Goal: Information Seeking & Learning: Find specific fact

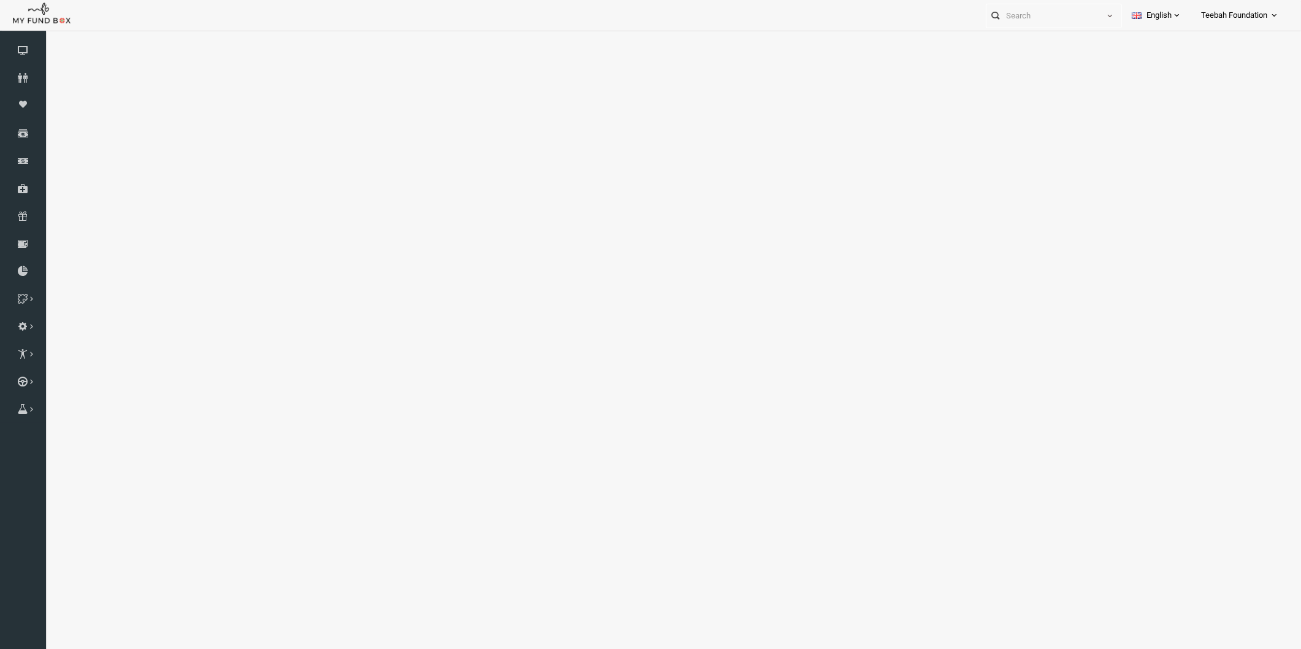
select select "100"
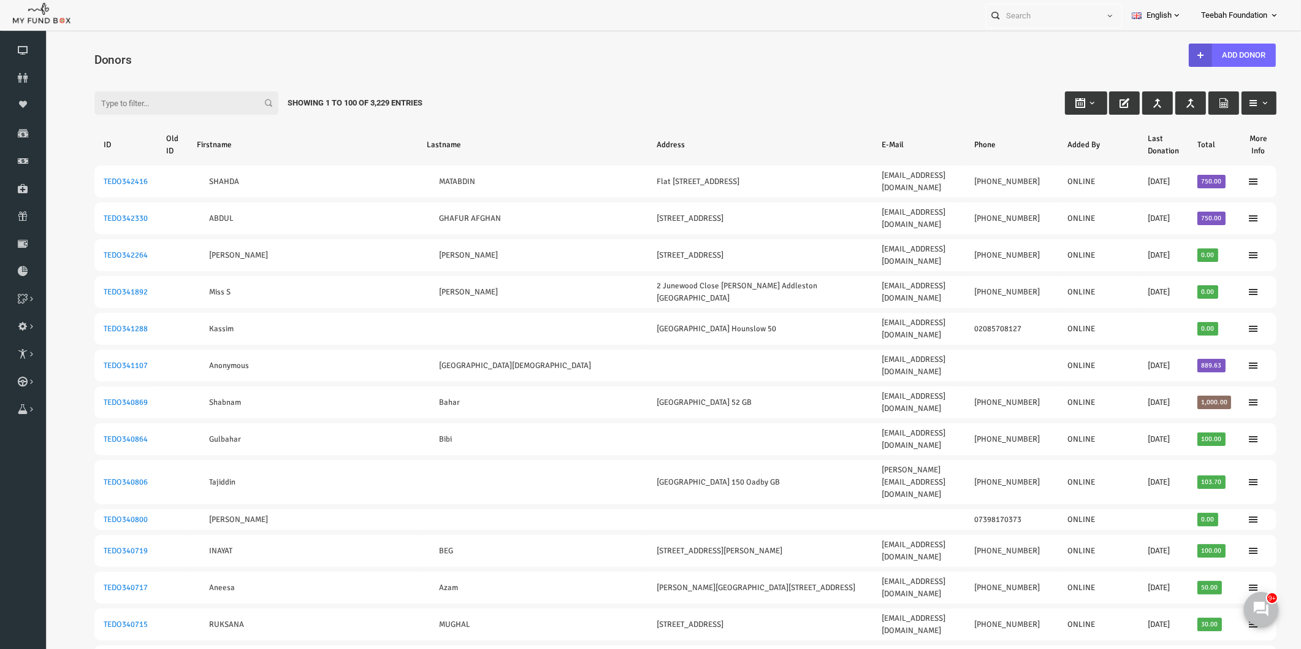
click at [101, 110] on input "Filter:" at bounding box center [161, 102] width 184 height 23
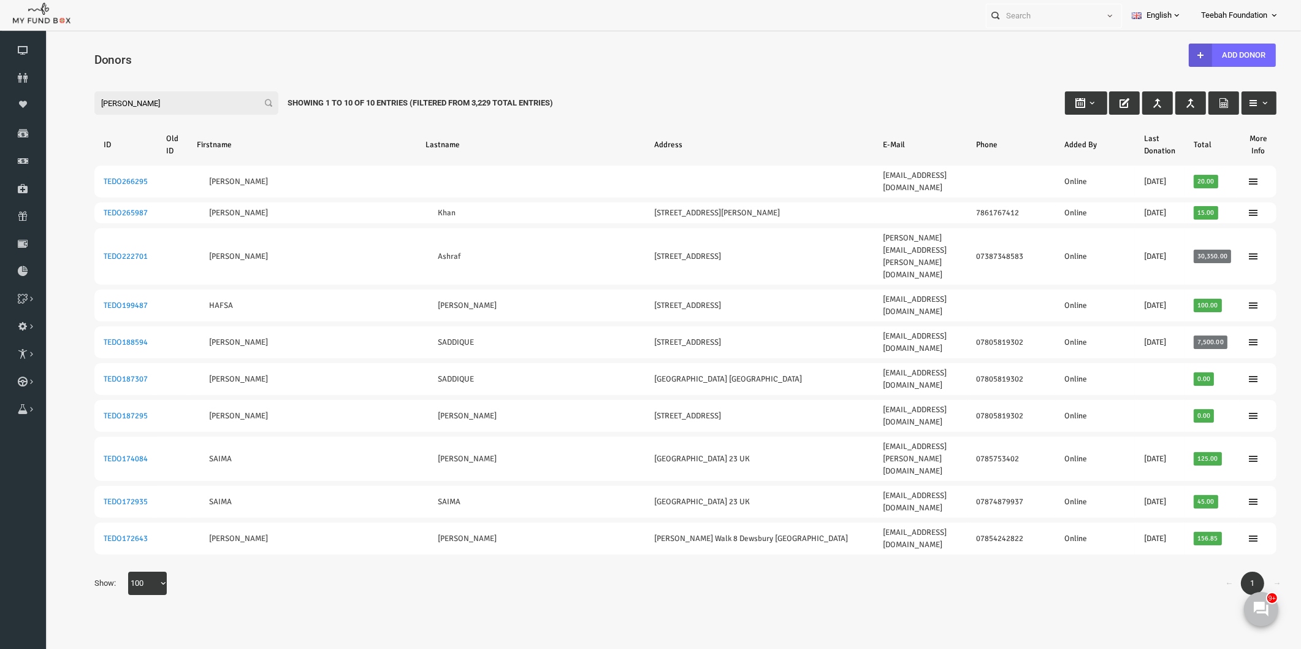
drag, startPoint x: 113, startPoint y: 103, endPoint x: 36, endPoint y: 86, distance: 79.2
click at [45, 86] on html "Donor Not Found Beneficiary Not Found Partner Not Found!!!! Please Fill out thi…" at bounding box center [661, 358] width 1232 height 642
type input "h"
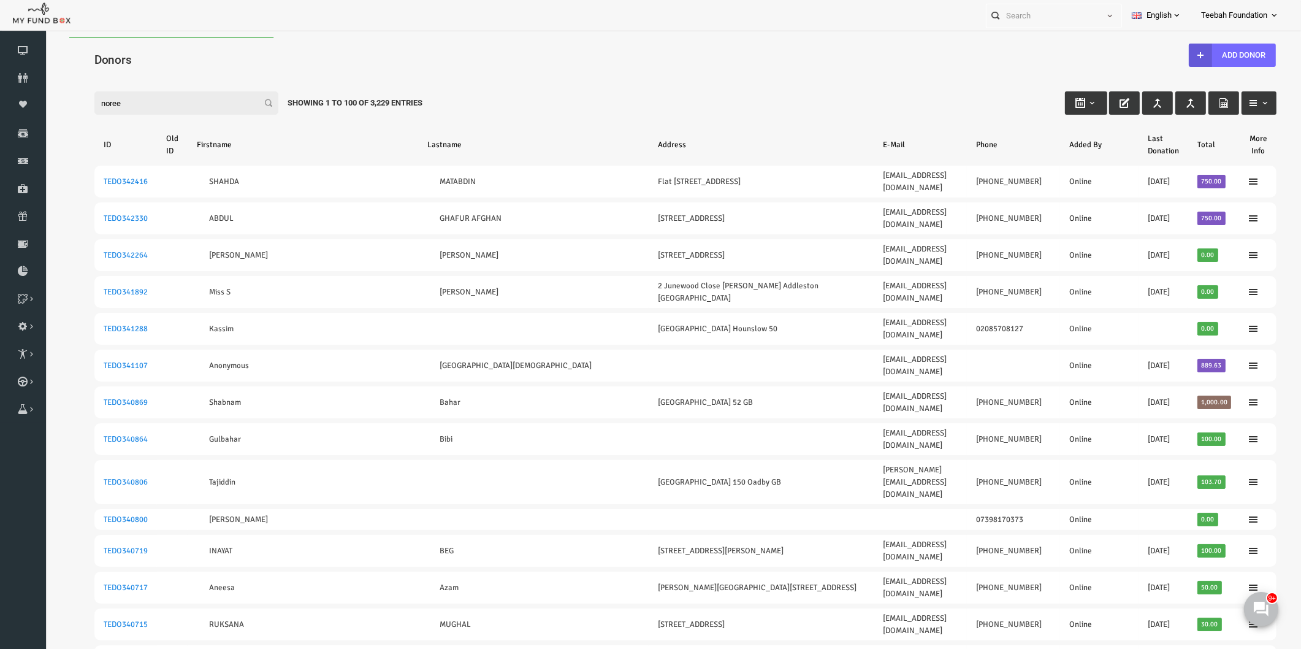
type input "noreen"
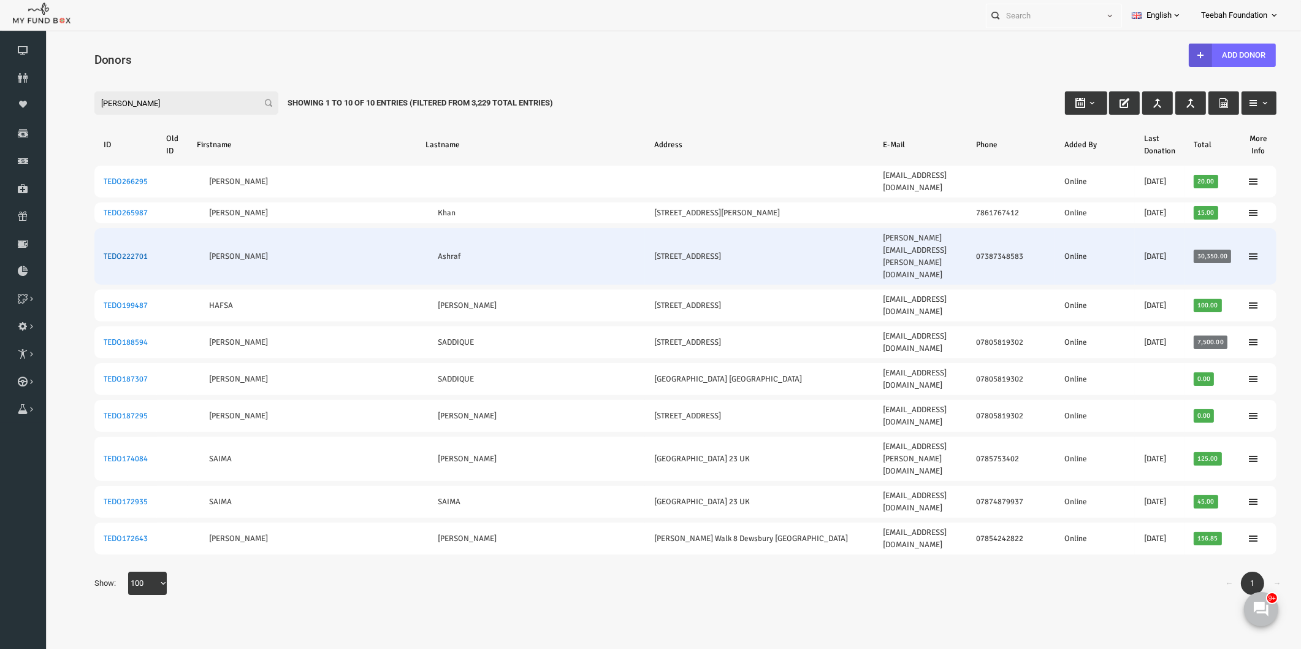
click at [83, 251] on link "TEDO222701" at bounding box center [101, 256] width 44 height 10
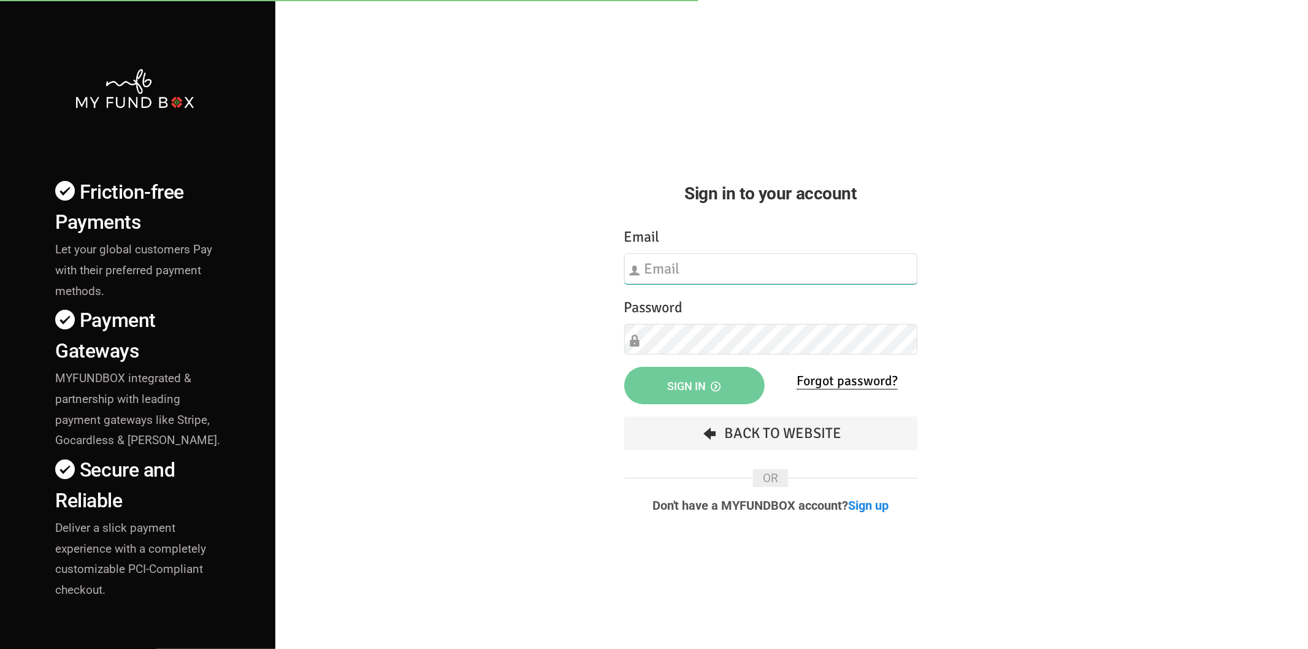
type input "hend.hechmi@teebahfoundation.org"
click at [671, 388] on span "Sign in" at bounding box center [694, 386] width 53 height 13
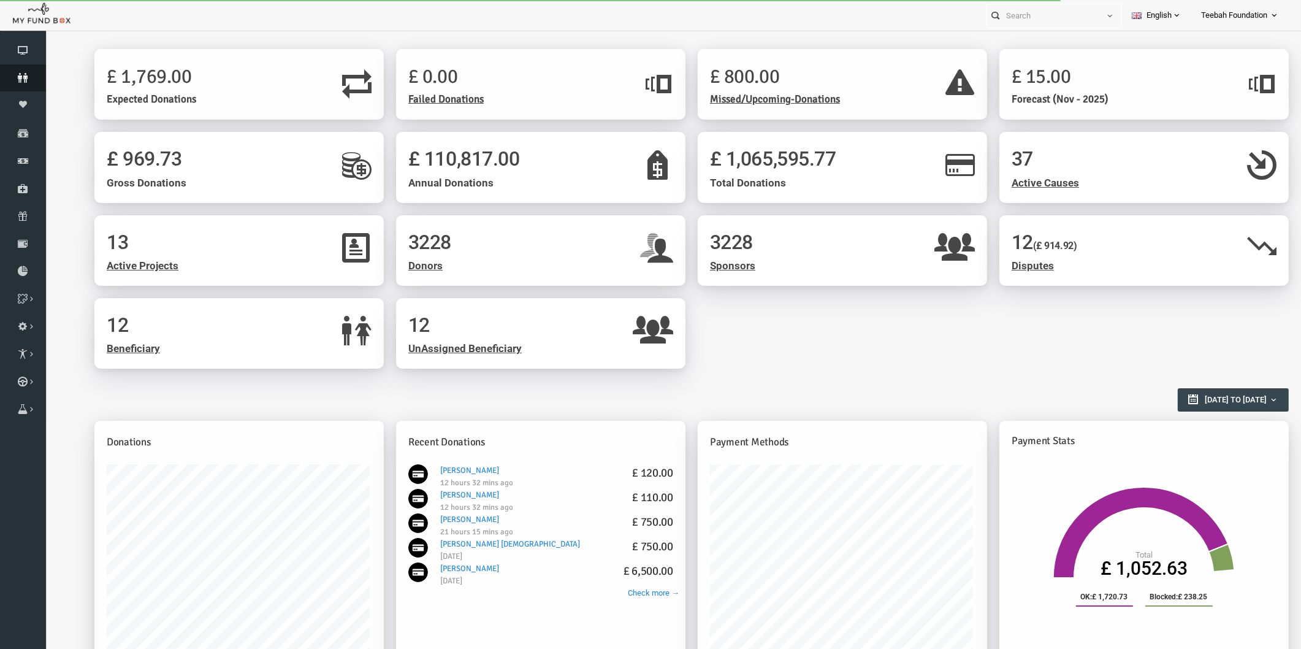
click at [25, 75] on icon at bounding box center [23, 78] width 46 height 10
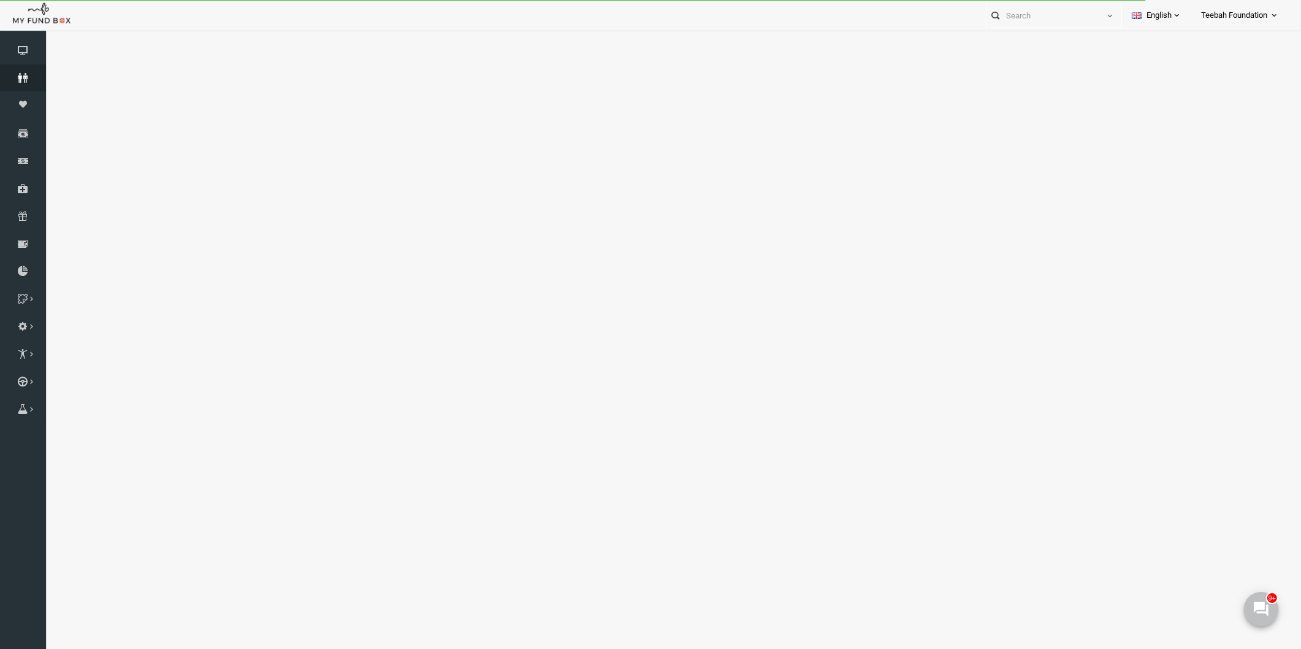
select select "100"
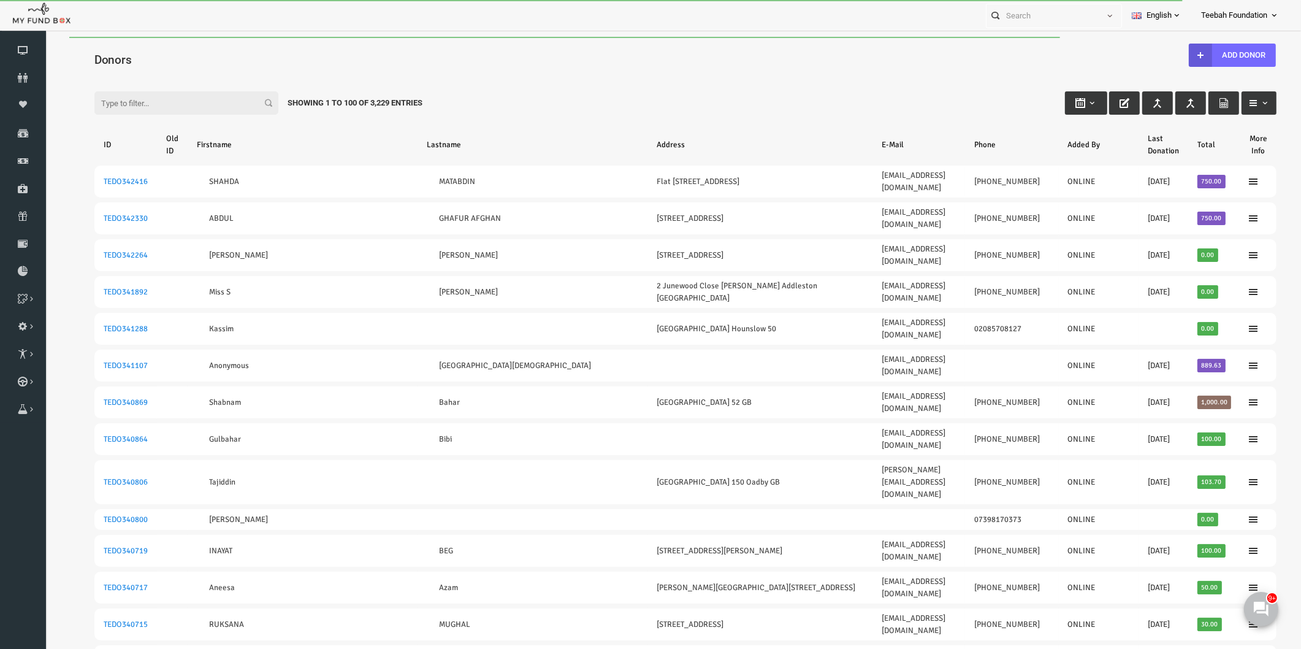
click at [126, 96] on input "Filter:" at bounding box center [161, 102] width 184 height 23
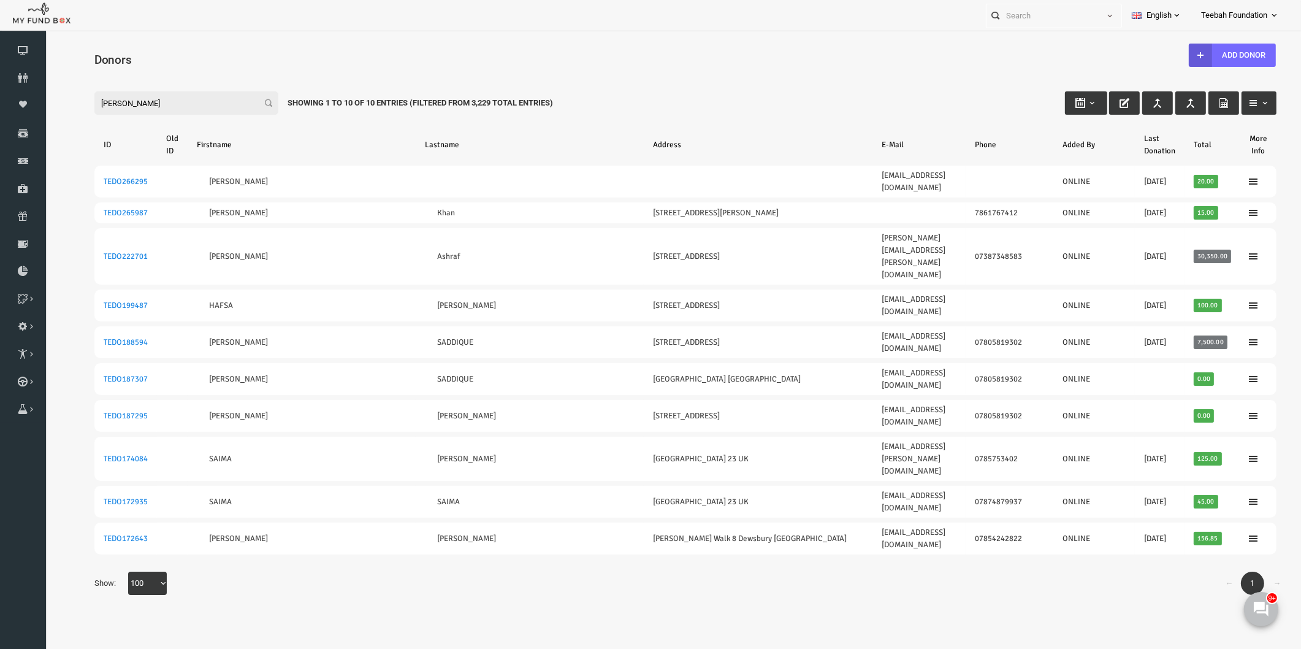
click at [120, 95] on input "noreen" at bounding box center [161, 102] width 184 height 23
type input "noreen"
click at [337, 485] on body "Donor Not Found Beneficiary Not Found Partner Not Found!!!! Please Fill out thi…" at bounding box center [661, 358] width 1232 height 642
click at [26, 80] on icon at bounding box center [23, 78] width 46 height 10
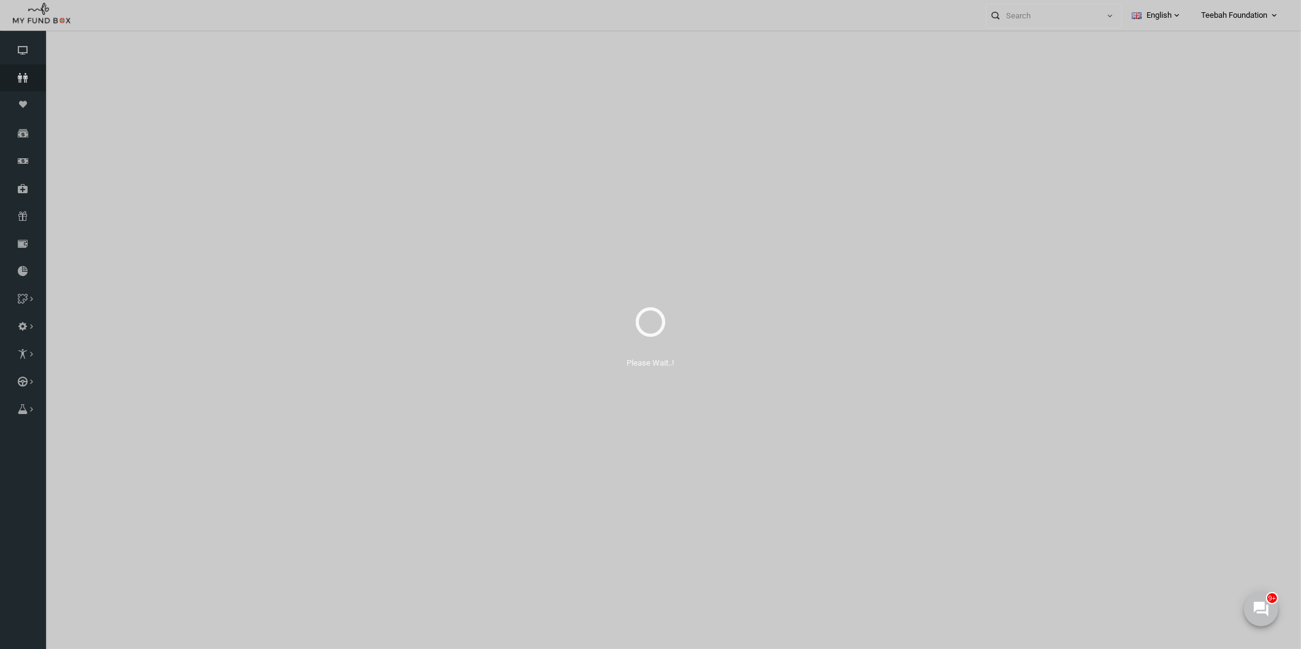
select select "100"
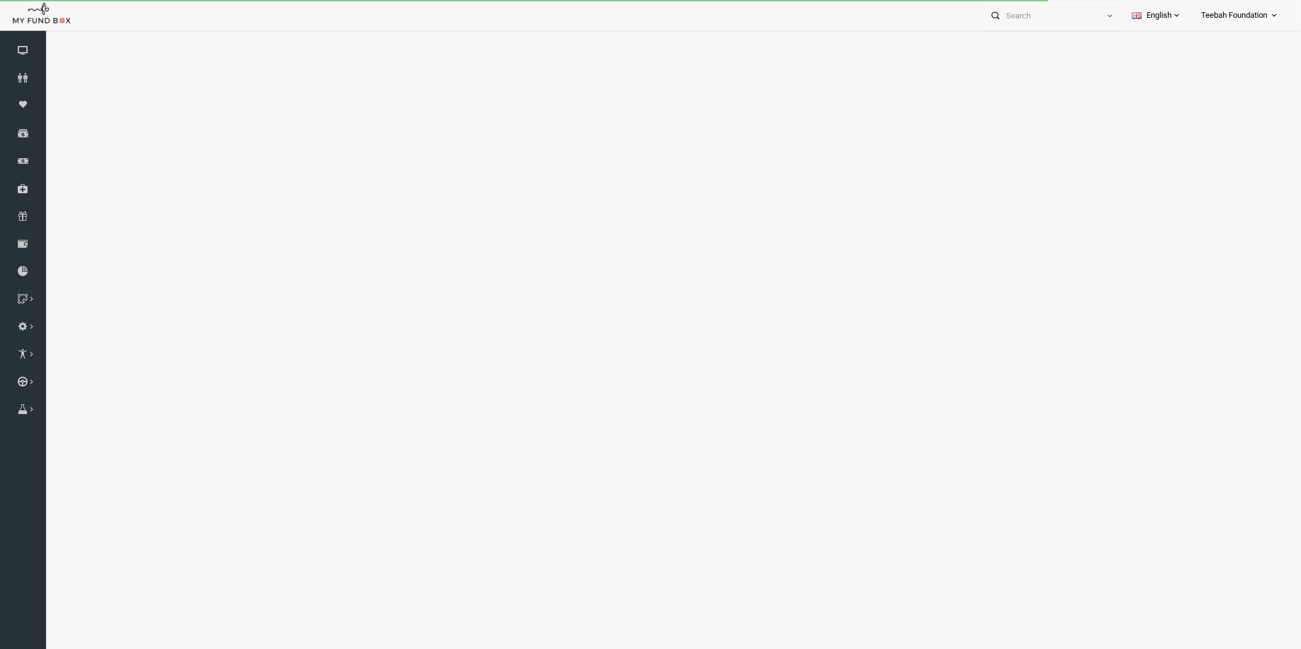
select select "100"
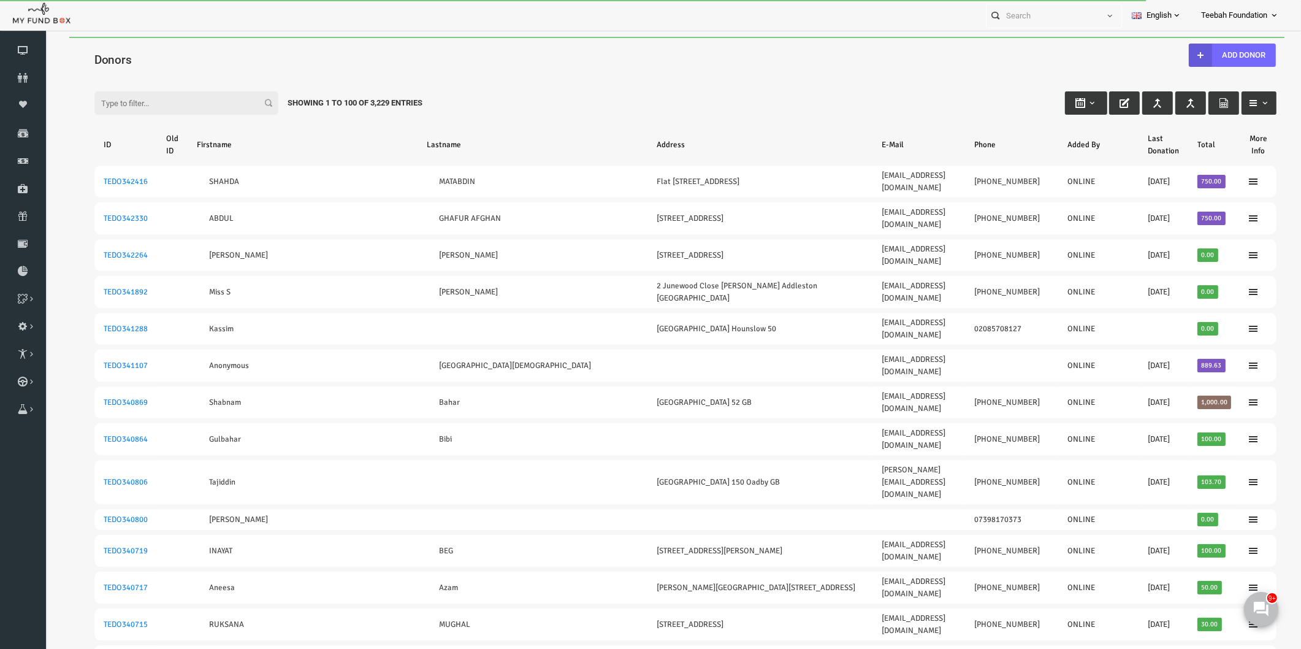
click at [701, 99] on div "Filter: Showing 1 to 100 of 3,229 Entries" at bounding box center [660, 91] width 1207 height 33
click at [663, 75] on div "Filter: Showing 1 to 100 of 3,229 Entries" at bounding box center [660, 91] width 1207 height 33
